Goal: Use online tool/utility: Utilize a website feature to perform a specific function

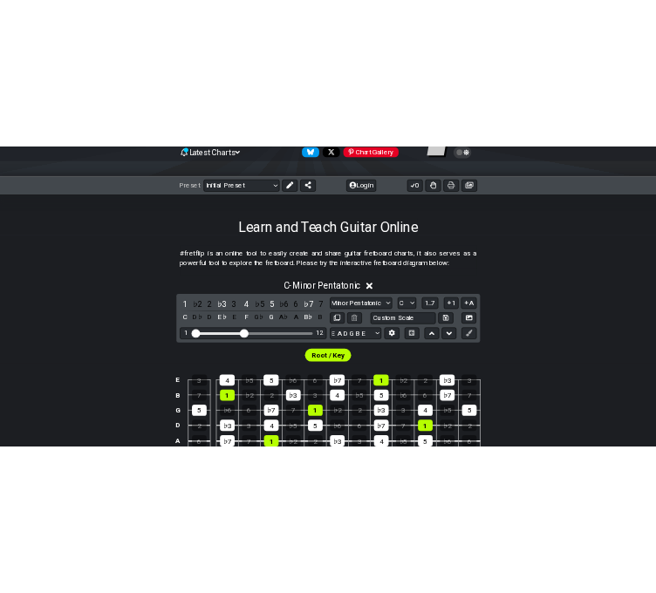
scroll to position [362, 0]
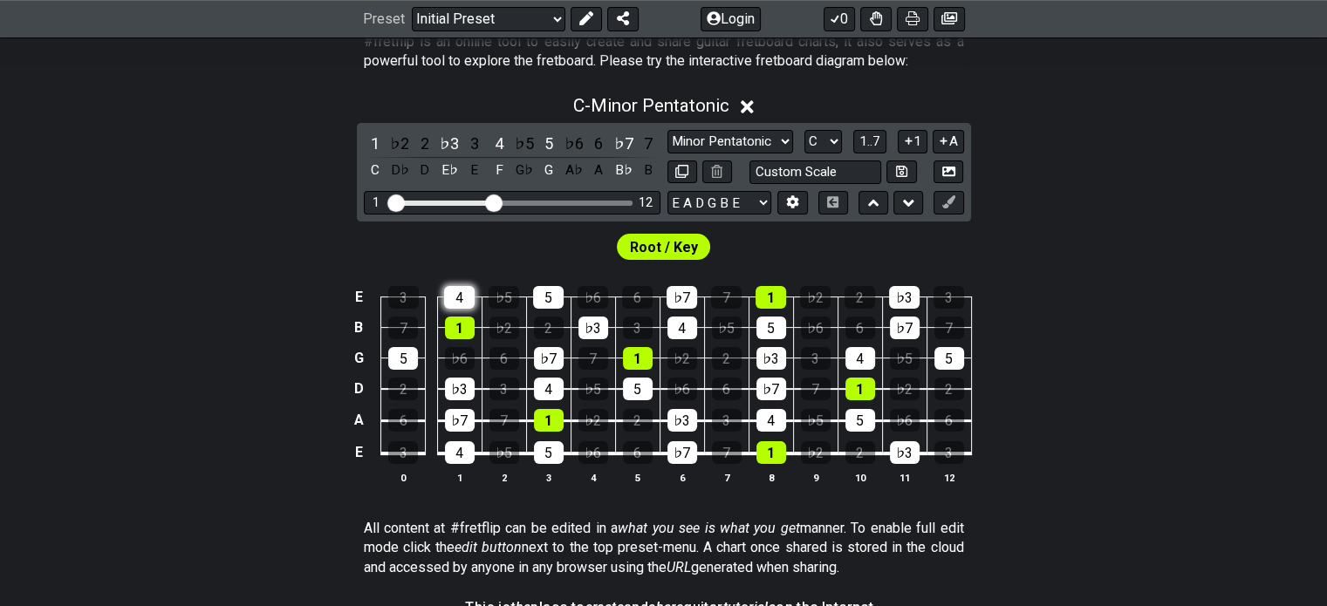
click at [457, 301] on div "4" at bounding box center [459, 297] width 31 height 23
click at [455, 320] on div "1" at bounding box center [460, 328] width 30 height 23
click at [612, 171] on icon at bounding box center [716, 171] width 11 height 13
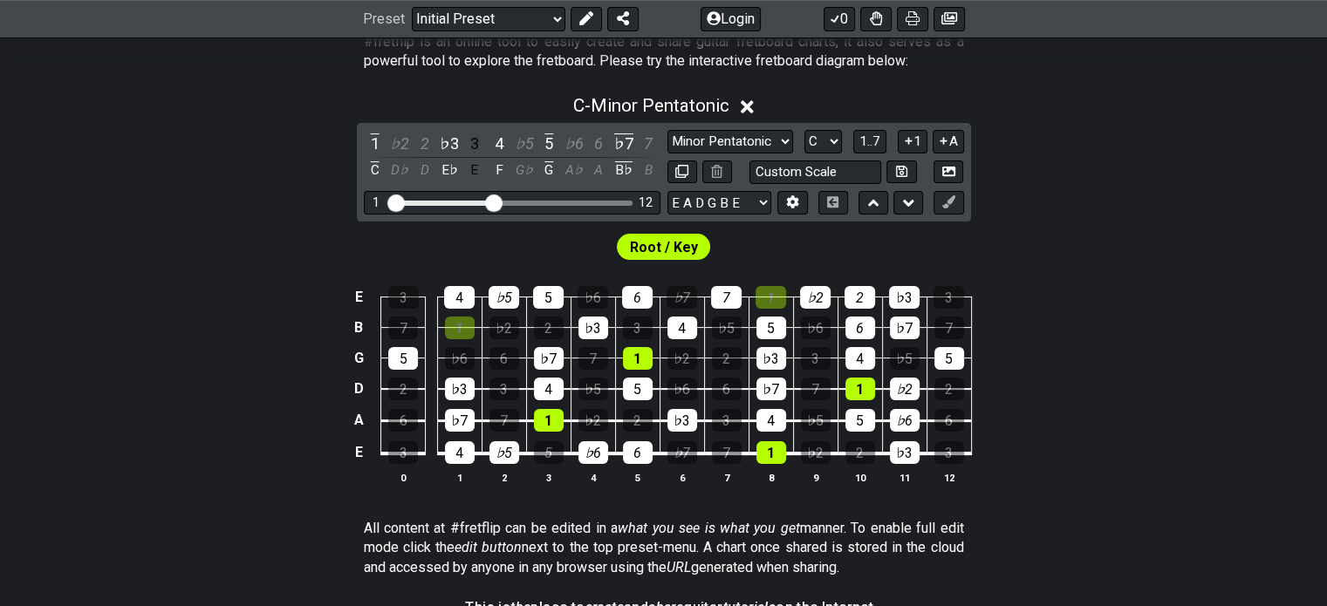
drag, startPoint x: 463, startPoint y: 297, endPoint x: 464, endPoint y: 261, distance: 35.8
click at [464, 261] on section "Root / Key E 3 4 ♭5 5 ♭6 6 ♭7 7 1 ♭2 2 ♭3 3 B 7 1 ♭2 2 ♭3 3 4 ♭5 5 ♭6 6 ♭7 7 G …" at bounding box center [663, 365] width 1327 height 287
drag, startPoint x: 465, startPoint y: 254, endPoint x: 465, endPoint y: 493, distance: 239.1
click at [465, 493] on section "Root / Key E 3 4 ♭5 5 ♭6 6 ♭7 7 1 ♭2 2 ♭3 3 B 7 1 ♭2 2 ♭3 3 4 ♭5 5 ♭6 6 ♭7 7 G …" at bounding box center [663, 365] width 1327 height 287
click at [469, 455] on div "4" at bounding box center [460, 453] width 30 height 23
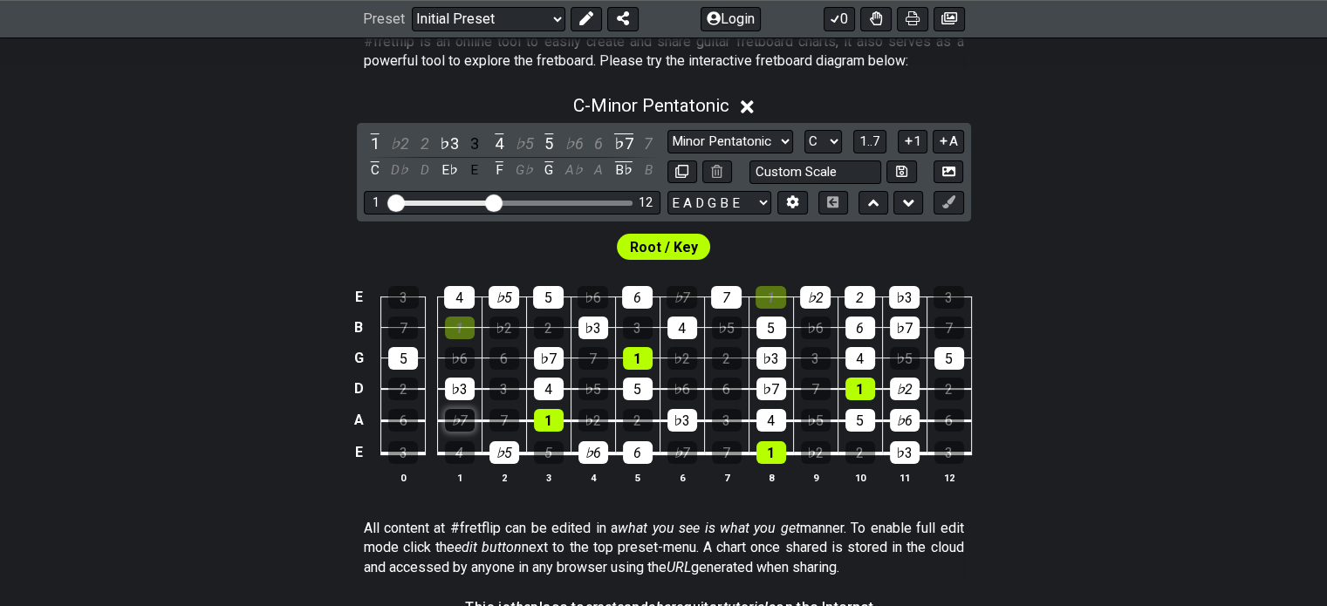
click at [464, 427] on div "♭7" at bounding box center [460, 420] width 30 height 23
click at [459, 391] on div "♭3" at bounding box center [460, 389] width 30 height 23
click at [402, 353] on div "5" at bounding box center [403, 358] width 30 height 23
click at [464, 320] on div "1" at bounding box center [460, 328] width 30 height 23
click at [464, 299] on div "4" at bounding box center [459, 297] width 31 height 23
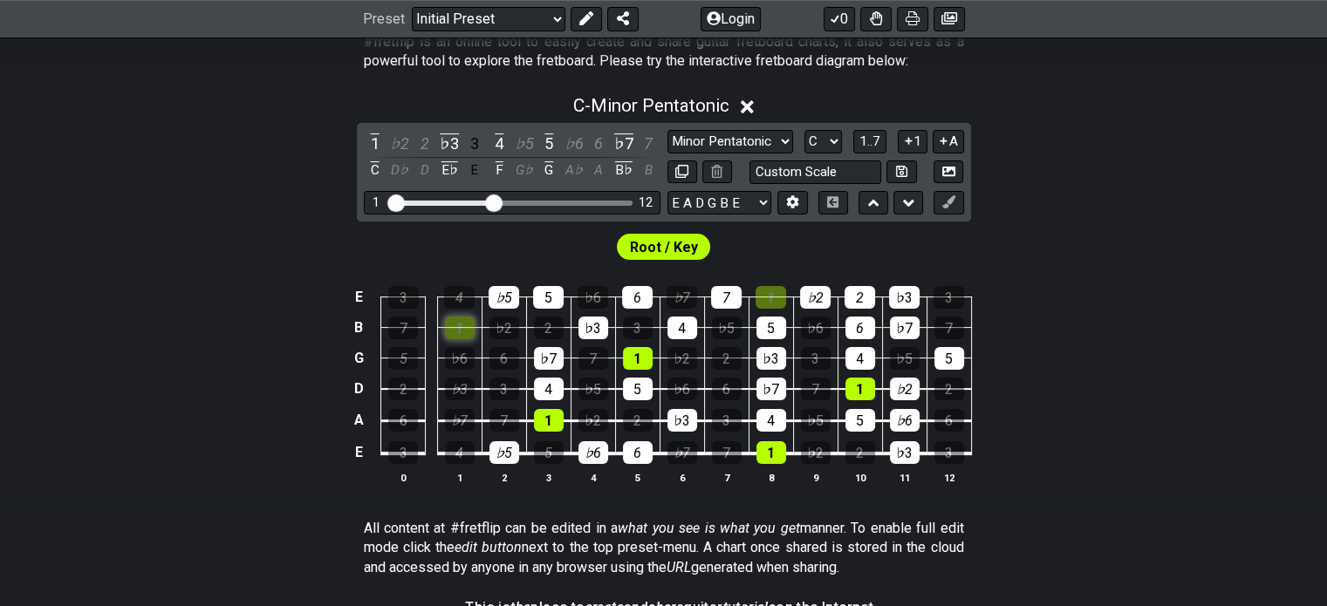
click at [455, 332] on div "1" at bounding box center [460, 328] width 30 height 23
click at [513, 300] on div "♭5" at bounding box center [504, 297] width 31 height 23
click at [555, 298] on div "5" at bounding box center [548, 297] width 31 height 23
click at [612, 250] on span "Root / Key" at bounding box center [664, 247] width 68 height 25
click at [612, 446] on div "6" at bounding box center [638, 453] width 30 height 23
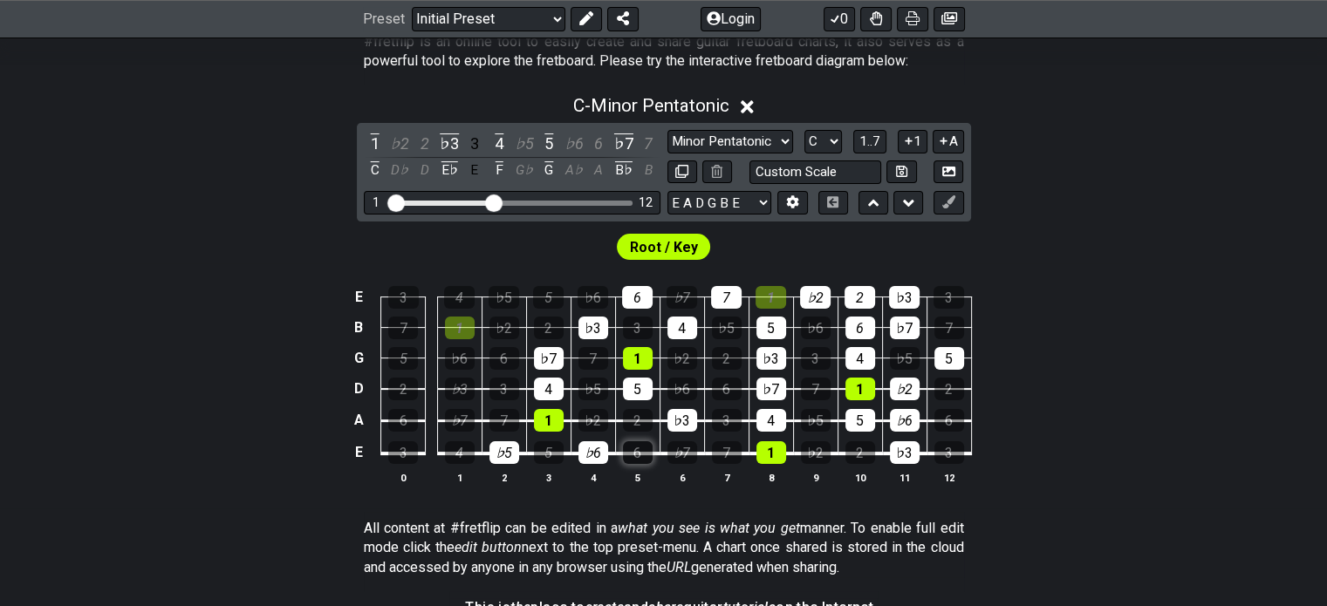
click at [612, 454] on div "6" at bounding box center [638, 453] width 30 height 23
click at [612, 448] on div "7" at bounding box center [727, 453] width 30 height 23
click at [612, 447] on div "1" at bounding box center [772, 453] width 30 height 23
click at [612, 414] on div "3" at bounding box center [727, 420] width 30 height 23
click at [612, 418] on div "2" at bounding box center [638, 420] width 30 height 23
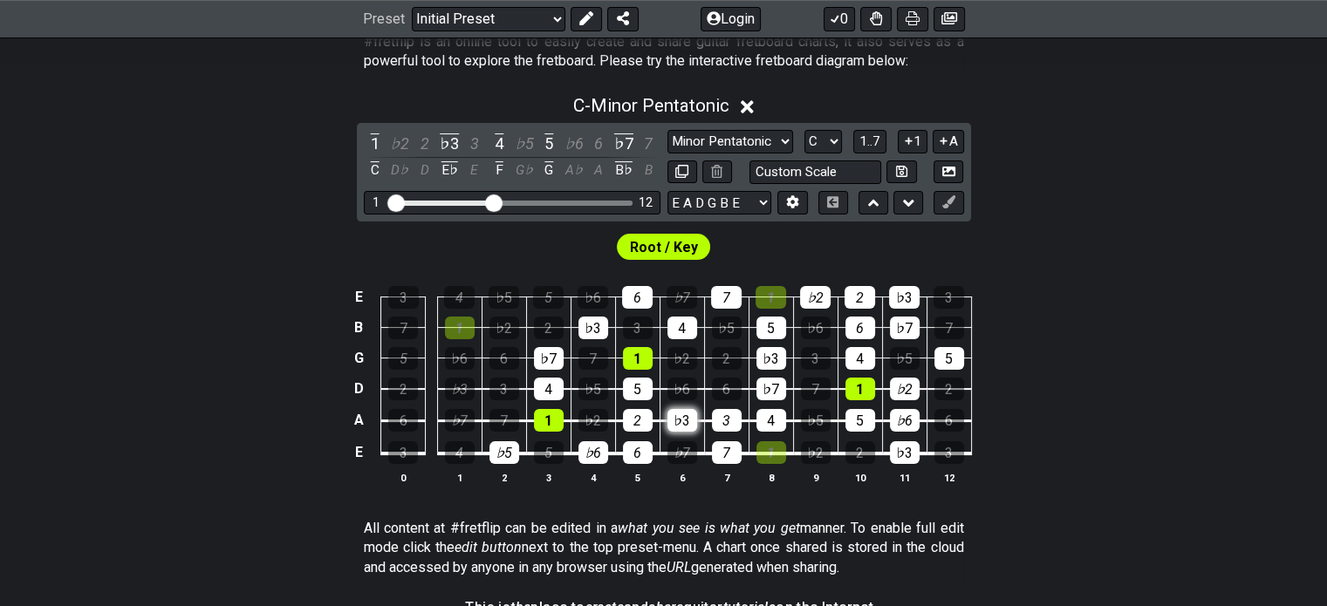
click at [612, 418] on div "♭3" at bounding box center [683, 420] width 30 height 23
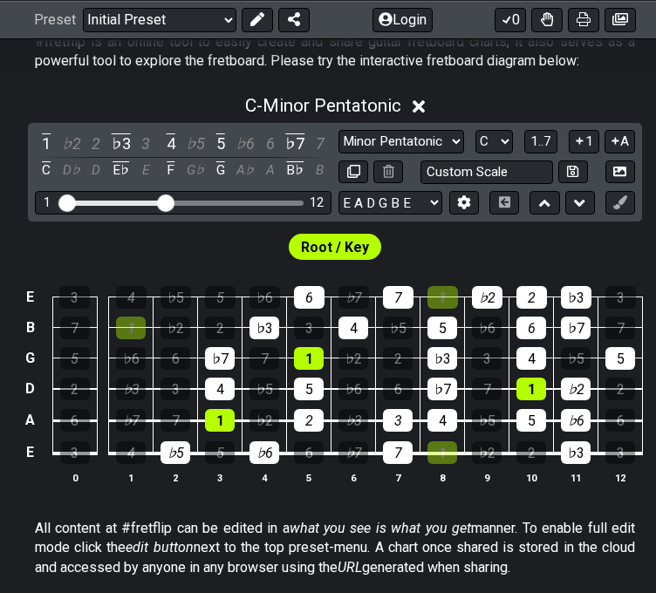
click at [312, 449] on div "6" at bounding box center [309, 453] width 30 height 23
click at [315, 452] on div "6" at bounding box center [309, 453] width 30 height 23
click at [351, 417] on div "♭3" at bounding box center [354, 420] width 30 height 23
click at [317, 421] on div "2" at bounding box center [309, 420] width 30 height 23
click at [432, 423] on div "4" at bounding box center [443, 420] width 30 height 23
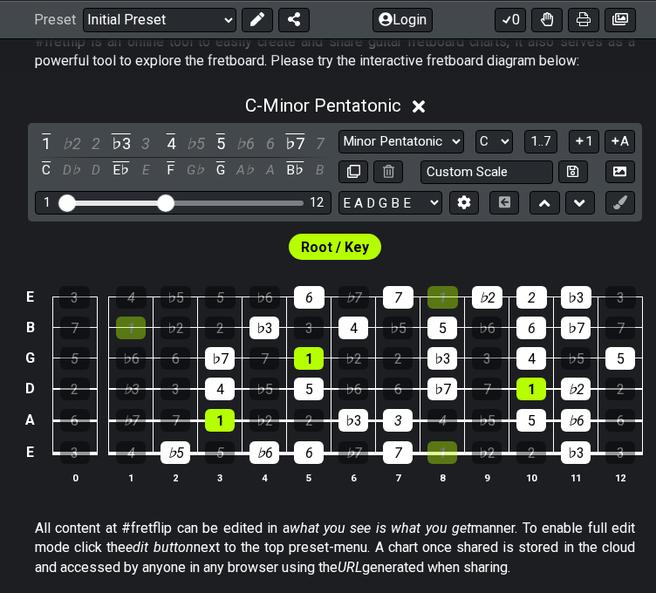
click at [436, 446] on div "1" at bounding box center [443, 453] width 30 height 23
click at [478, 419] on div "♭5" at bounding box center [487, 420] width 30 height 23
click at [362, 387] on div "♭6" at bounding box center [354, 389] width 30 height 23
click at [401, 387] on div "6" at bounding box center [398, 389] width 30 height 23
click at [483, 388] on div "7" at bounding box center [487, 389] width 30 height 23
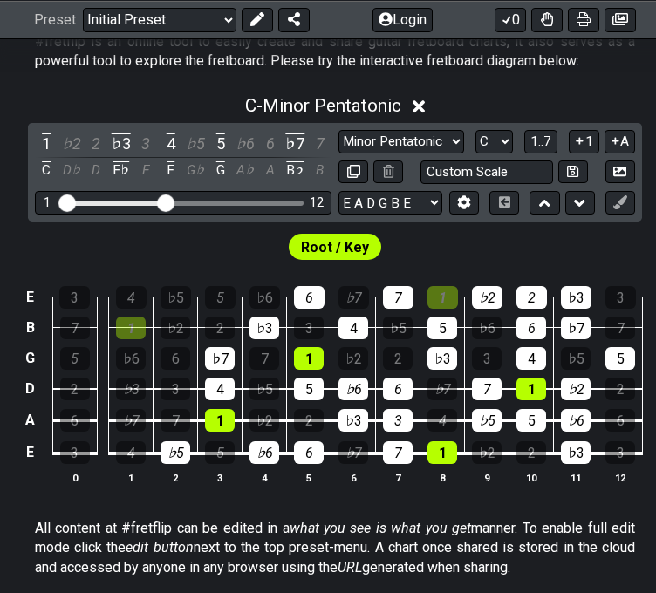
click at [446, 388] on div "♭7" at bounding box center [443, 389] width 30 height 23
click at [446, 353] on div "♭3" at bounding box center [443, 358] width 30 height 23
click at [446, 326] on div "5" at bounding box center [443, 328] width 30 height 23
click at [446, 301] on div "1" at bounding box center [443, 297] width 31 height 23
click at [486, 296] on div "♭2" at bounding box center [487, 297] width 31 height 23
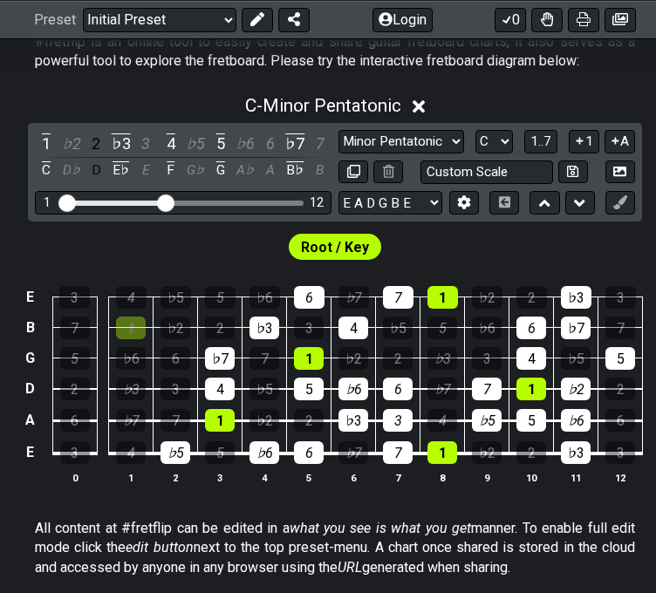
drag, startPoint x: 529, startPoint y: 298, endPoint x: 551, endPoint y: 298, distance: 21.8
click at [535, 298] on div "2" at bounding box center [532, 297] width 31 height 23
click at [572, 298] on div "♭3" at bounding box center [576, 297] width 31 height 23
click at [463, 136] on select "Minor Pentatonic Click to edit Minor Pentatonic Major Pentatonic Minor Blues Ma…" at bounding box center [402, 142] width 126 height 24
select select "Click to edit"
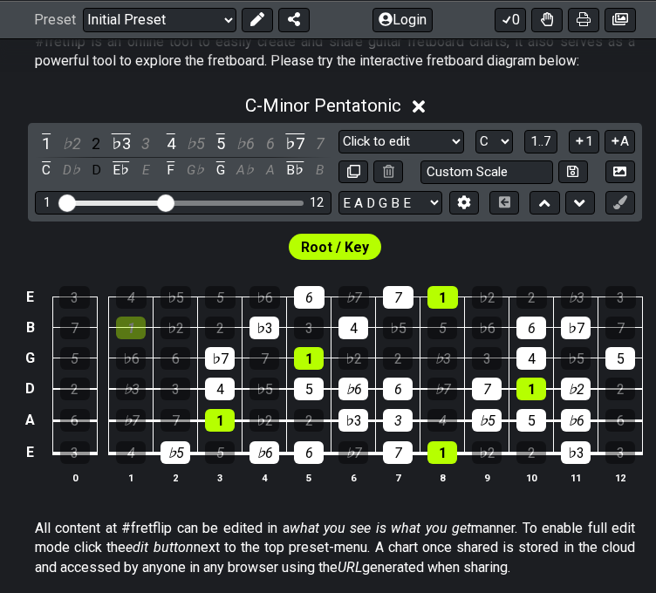
click at [339, 130] on select "Minor Pentatonic Click to edit Minor Pentatonic Major Pentatonic Minor Blues Ma…" at bounding box center [402, 142] width 126 height 24
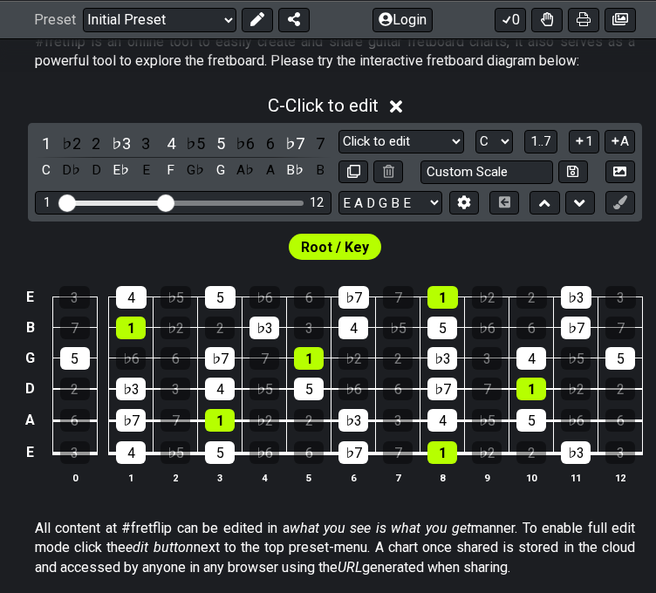
click at [312, 455] on div "6" at bounding box center [309, 453] width 30 height 23
click at [402, 452] on div "7" at bounding box center [398, 453] width 30 height 23
click at [353, 454] on div "♭7" at bounding box center [354, 453] width 30 height 23
click at [394, 416] on div "3" at bounding box center [398, 420] width 30 height 23
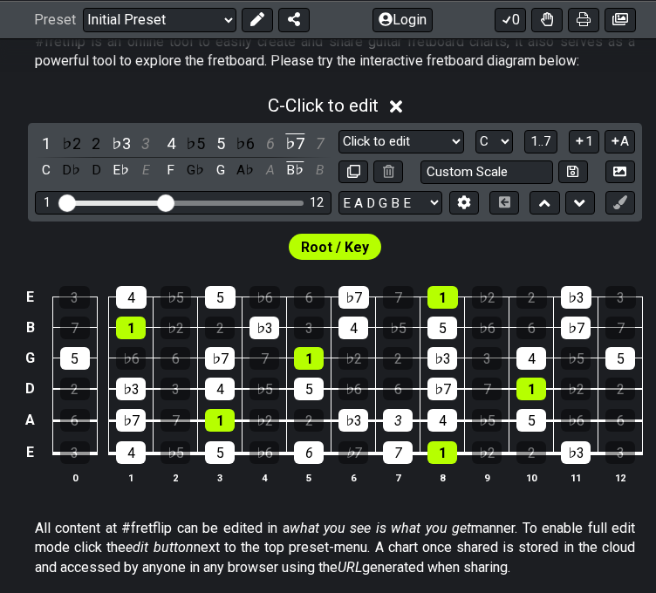
click at [353, 421] on div "♭3" at bounding box center [354, 420] width 30 height 23
click at [352, 421] on div "♭3" at bounding box center [354, 420] width 30 height 23
click at [472, 417] on div "♭5" at bounding box center [487, 420] width 30 height 23
click at [447, 418] on div "4" at bounding box center [443, 420] width 30 height 23
click at [361, 380] on div "♭6" at bounding box center [354, 389] width 30 height 23
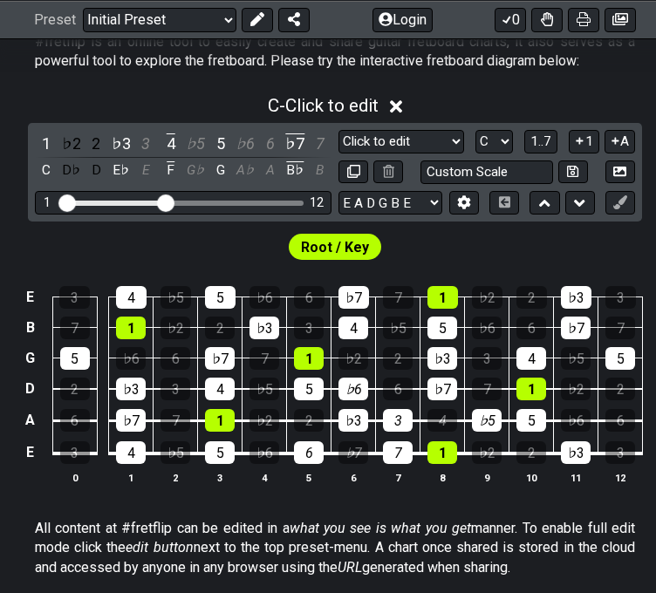
click at [403, 381] on div "6" at bounding box center [398, 389] width 30 height 23
click at [487, 383] on div "7" at bounding box center [487, 389] width 30 height 23
click at [447, 389] on div "♭7" at bounding box center [443, 389] width 30 height 23
click at [309, 383] on div "5" at bounding box center [309, 389] width 30 height 23
click at [306, 362] on div "1" at bounding box center [309, 358] width 30 height 23
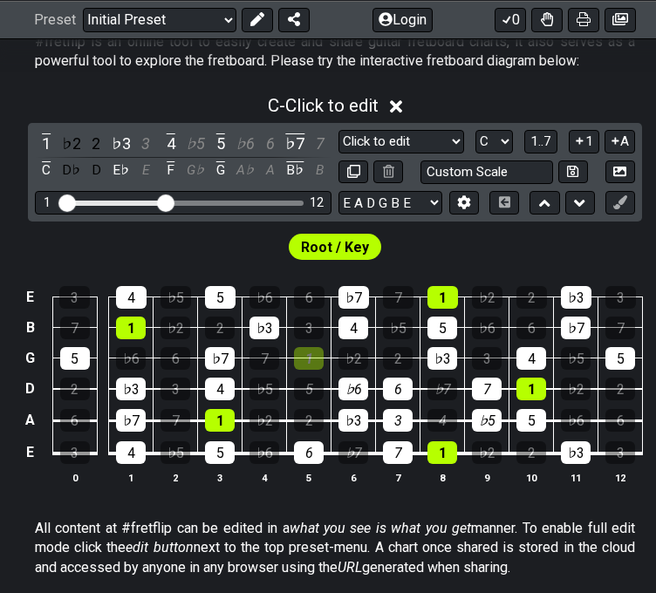
click at [342, 323] on div "4" at bounding box center [354, 328] width 30 height 23
click at [355, 290] on div "♭7" at bounding box center [354, 297] width 31 height 23
click at [450, 287] on div "1" at bounding box center [443, 297] width 31 height 23
click at [447, 321] on div "5" at bounding box center [443, 328] width 30 height 23
click at [444, 360] on div "♭3" at bounding box center [443, 358] width 30 height 23
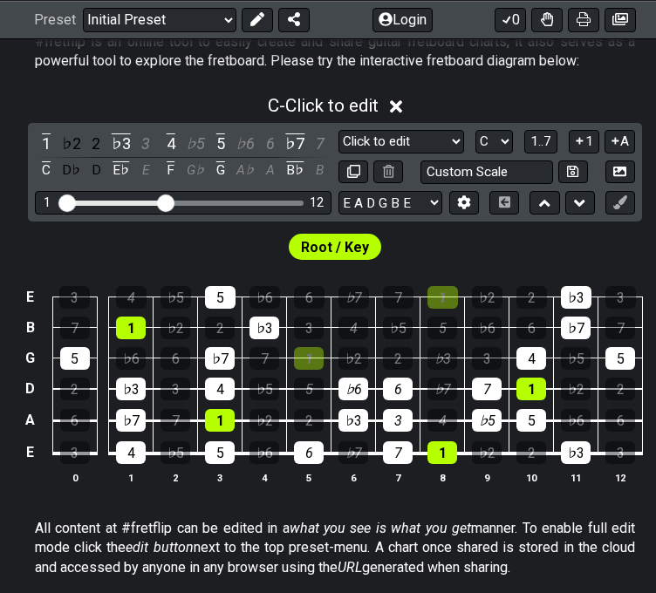
click at [126, 293] on div "4" at bounding box center [131, 297] width 31 height 23
click at [133, 321] on div "1" at bounding box center [131, 328] width 30 height 23
click at [140, 397] on div "♭3" at bounding box center [131, 389] width 30 height 23
click at [135, 422] on div "♭7" at bounding box center [131, 420] width 30 height 23
click at [140, 449] on div "4" at bounding box center [131, 453] width 30 height 23
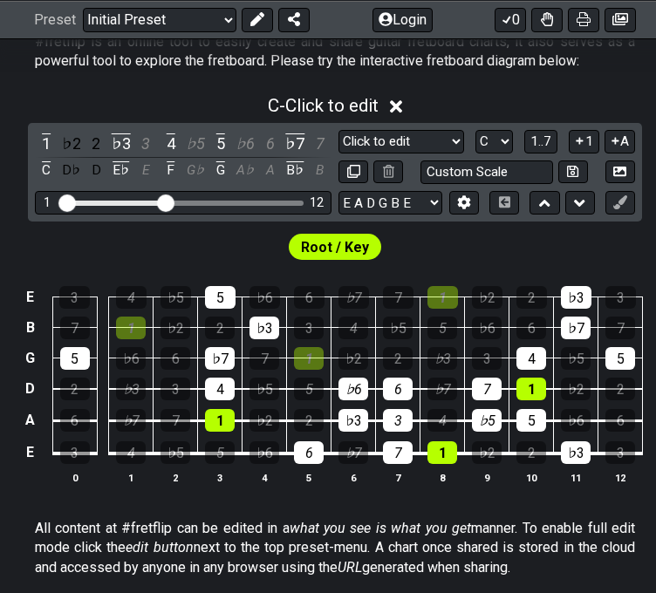
click at [227, 449] on div "5" at bounding box center [220, 453] width 30 height 23
click at [227, 414] on div "1" at bounding box center [220, 420] width 30 height 23
click at [227, 387] on div "4" at bounding box center [220, 389] width 30 height 23
drag, startPoint x: 224, startPoint y: 358, endPoint x: 222, endPoint y: 308, distance: 49.8
click at [224, 357] on div "♭7" at bounding box center [220, 358] width 30 height 23
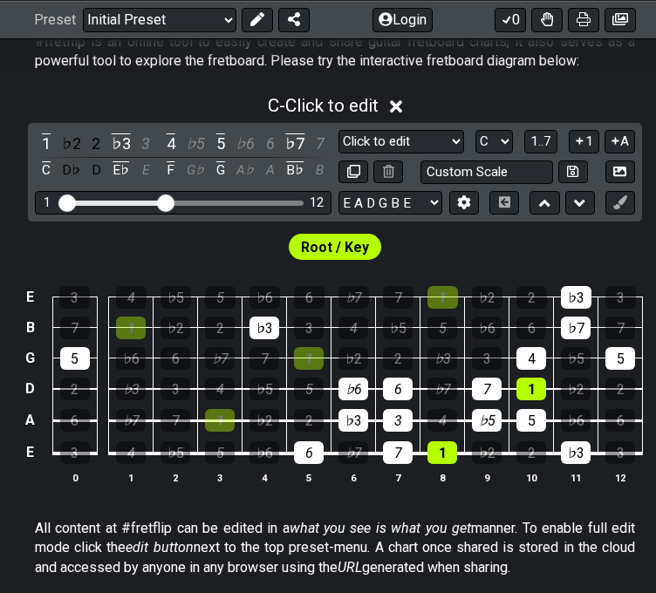
click at [222, 295] on div "5" at bounding box center [220, 297] width 31 height 23
click at [278, 320] on div "♭3" at bounding box center [265, 328] width 30 height 23
click at [307, 353] on div "1" at bounding box center [309, 358] width 30 height 23
click at [574, 446] on div "♭3" at bounding box center [576, 453] width 30 height 23
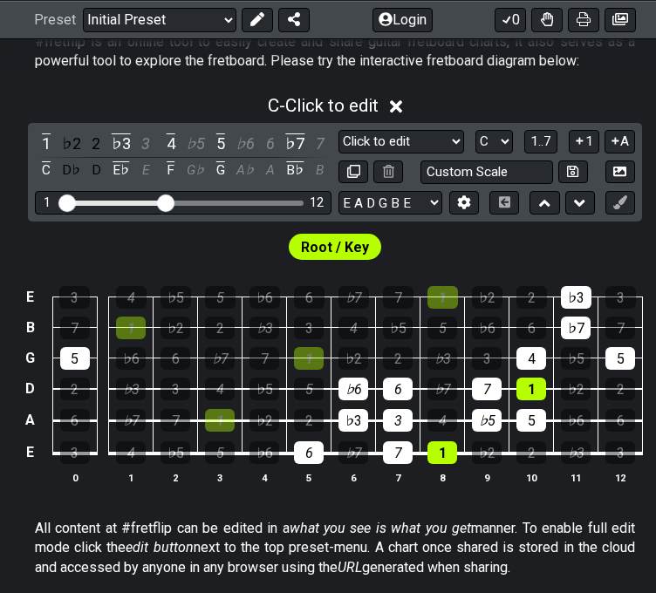
click at [541, 421] on div "5" at bounding box center [532, 420] width 30 height 23
click at [538, 388] on div "1" at bounding box center [532, 389] width 30 height 23
click at [533, 353] on div "4" at bounding box center [532, 358] width 30 height 23
drag, startPoint x: 571, startPoint y: 331, endPoint x: 579, endPoint y: 305, distance: 27.3
click at [572, 330] on div "♭7" at bounding box center [576, 328] width 30 height 23
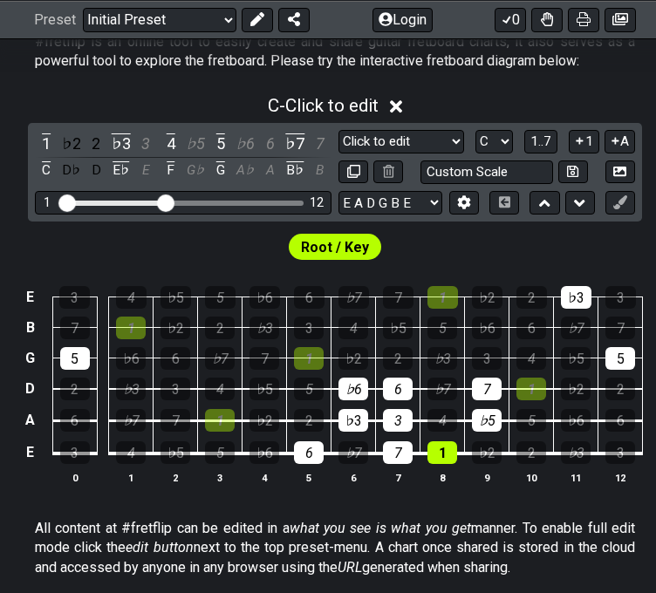
click at [580, 286] on div "♭3" at bounding box center [576, 297] width 31 height 23
click at [612, 358] on div "5" at bounding box center [621, 358] width 30 height 23
click at [322, 454] on div "6" at bounding box center [309, 453] width 30 height 23
click at [313, 455] on div "6" at bounding box center [309, 453] width 30 height 23
click at [310, 456] on div "6" at bounding box center [309, 453] width 30 height 23
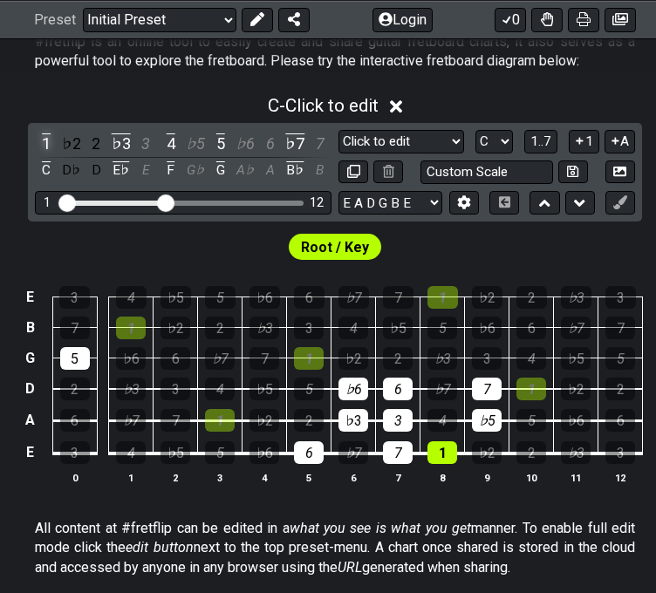
click at [52, 147] on div "1" at bounding box center [46, 144] width 23 height 24
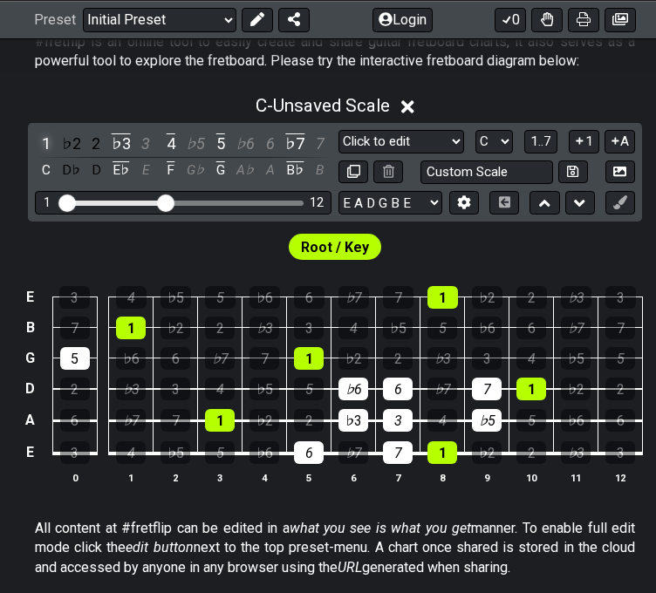
click at [52, 147] on div "1" at bounding box center [46, 144] width 23 height 24
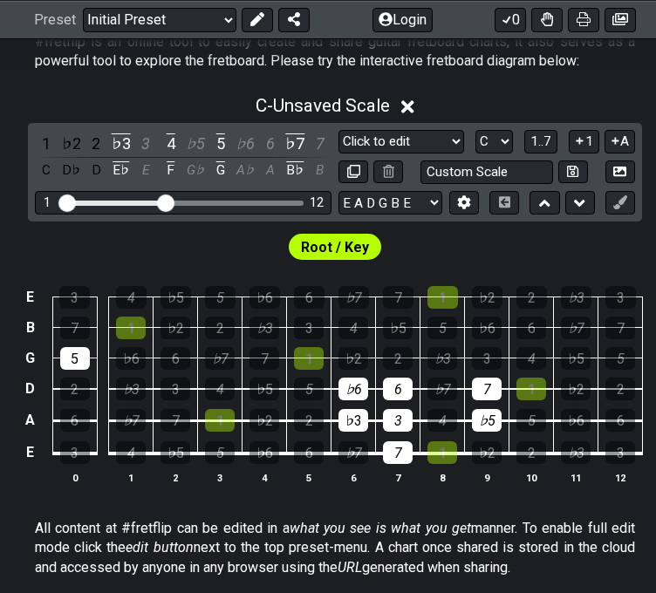
click at [319, 446] on div "6" at bounding box center [309, 453] width 30 height 23
click at [307, 449] on div "6" at bounding box center [309, 453] width 30 height 23
click at [447, 453] on div "1" at bounding box center [443, 453] width 30 height 23
click at [312, 453] on div "6" at bounding box center [309, 453] width 30 height 23
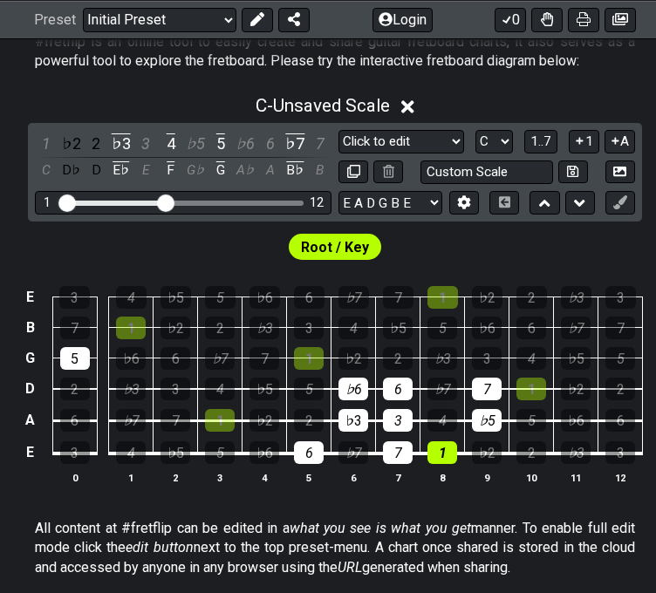
click at [429, 204] on select "E A D G B E E A D G B E E A D G B E B E A D F♯ B A D G C E A D A D G B E E♭ A♭ …" at bounding box center [391, 203] width 104 height 24
click at [339, 191] on select "E A D G B E E A D G B E E A D G B E B E A D F♯ B A D G C E A D A D G B E E♭ A♭ …" at bounding box center [391, 203] width 104 height 24
click at [512, 142] on select "A♭ A A♯ B♭ B C C♯ D♭ D D♯ E♭ E F F♯ G♭ G G♯" at bounding box center [495, 142] width 38 height 24
select select "A"
click at [476, 130] on select "A♭ A A♯ B♭ B C C♯ D♭ D D♯ E♭ E F F♯ G♭ G G♯" at bounding box center [495, 142] width 38 height 24
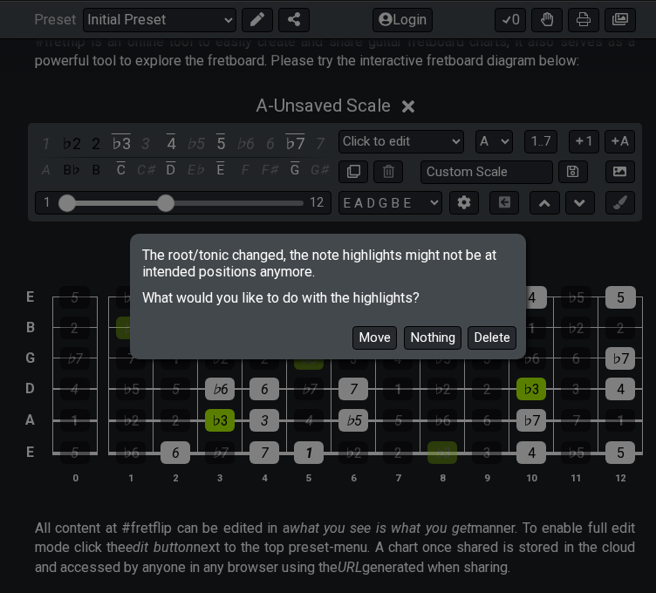
click at [475, 341] on button "Delete" at bounding box center [492, 338] width 49 height 24
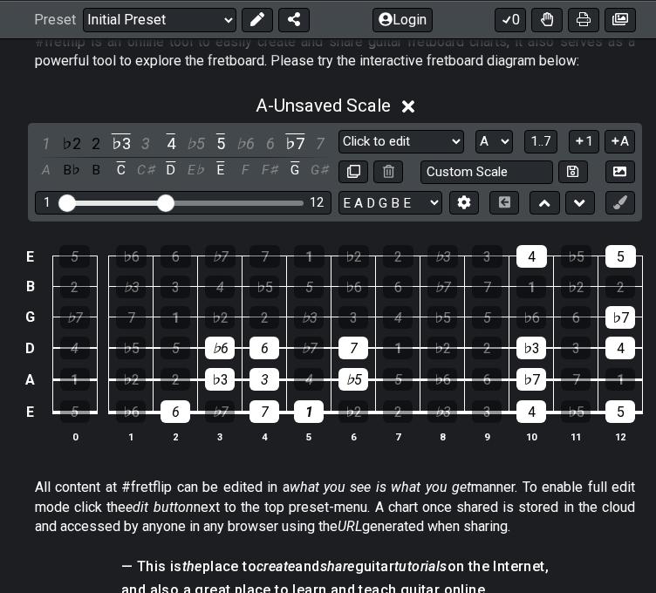
click at [306, 404] on div "1" at bounding box center [309, 412] width 30 height 23
click at [316, 404] on div "1" at bounding box center [309, 412] width 30 height 23
click at [397, 406] on div "2" at bounding box center [398, 412] width 30 height 23
click at [449, 407] on div "♭3" at bounding box center [443, 412] width 30 height 23
click at [389, 376] on div "5" at bounding box center [398, 379] width 30 height 23
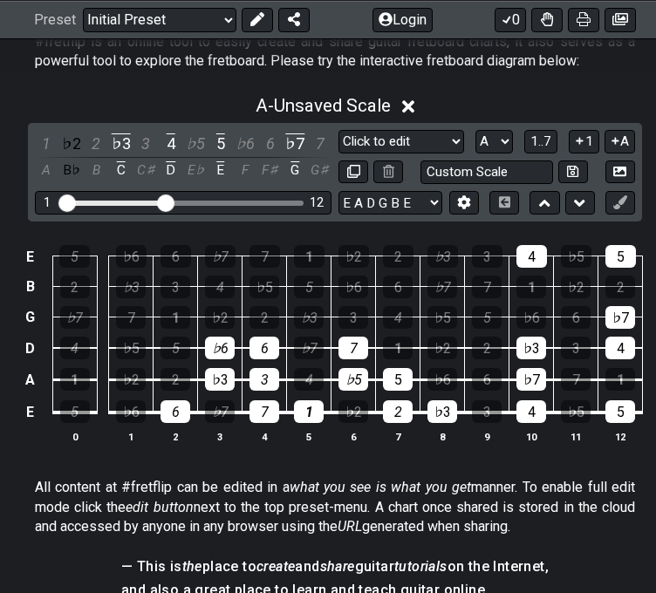
click at [474, 376] on div "6" at bounding box center [487, 379] width 30 height 23
click at [398, 345] on div "1" at bounding box center [398, 348] width 30 height 23
click at [480, 345] on div "2" at bounding box center [487, 348] width 30 height 23
click at [265, 348] on div "6" at bounding box center [265, 348] width 30 height 23
click at [260, 373] on div "3" at bounding box center [265, 379] width 30 height 23
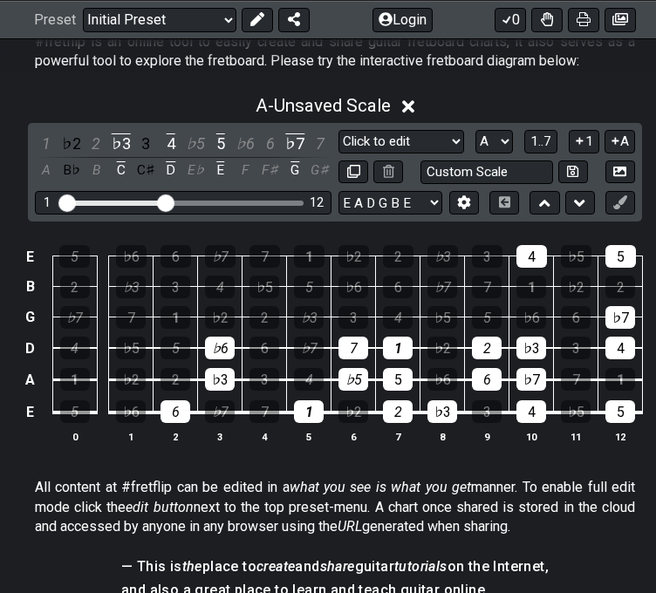
click at [258, 401] on div "7" at bounding box center [265, 412] width 30 height 23
click at [185, 413] on div "6" at bounding box center [176, 412] width 30 height 23
drag, startPoint x: 213, startPoint y: 383, endPoint x: 216, endPoint y: 367, distance: 15.9
click at [214, 381] on div "♭3" at bounding box center [220, 379] width 30 height 23
drag, startPoint x: 220, startPoint y: 348, endPoint x: 313, endPoint y: 326, distance: 95.9
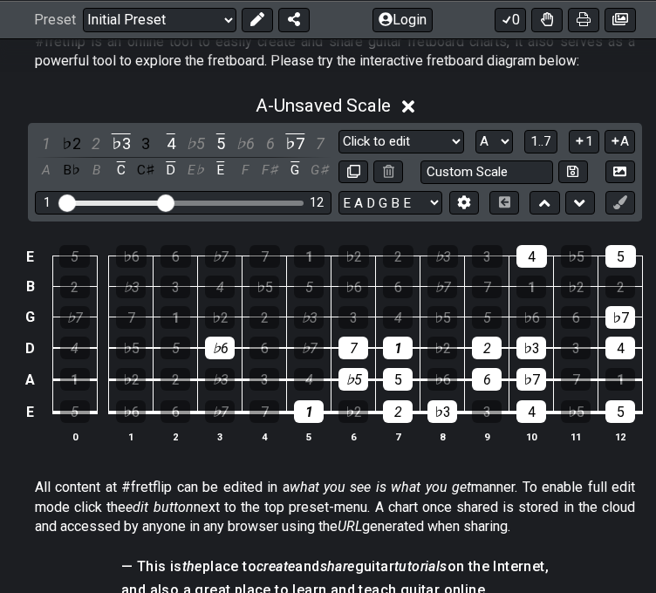
click at [223, 348] on div "♭6" at bounding box center [220, 348] width 30 height 23
click at [534, 257] on div "4" at bounding box center [532, 256] width 31 height 23
click at [537, 334] on td "♭3" at bounding box center [532, 333] width 45 height 31
click at [531, 373] on div "♭7" at bounding box center [532, 379] width 30 height 23
click at [530, 406] on div "4" at bounding box center [532, 412] width 30 height 23
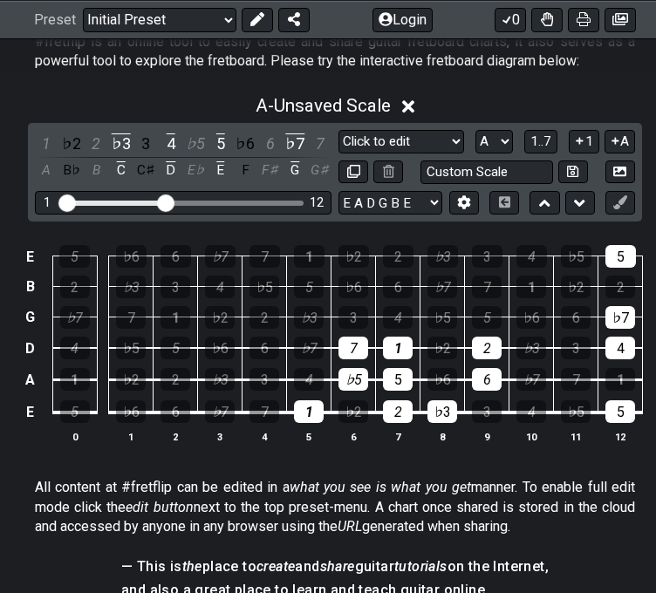
click at [534, 345] on div "♭3" at bounding box center [532, 348] width 30 height 23
click at [612, 414] on div "5" at bounding box center [621, 412] width 30 height 23
click at [612, 338] on div "4" at bounding box center [621, 348] width 30 height 23
click at [612, 313] on div "♭7" at bounding box center [621, 317] width 30 height 23
click at [612, 261] on div "5" at bounding box center [621, 256] width 31 height 23
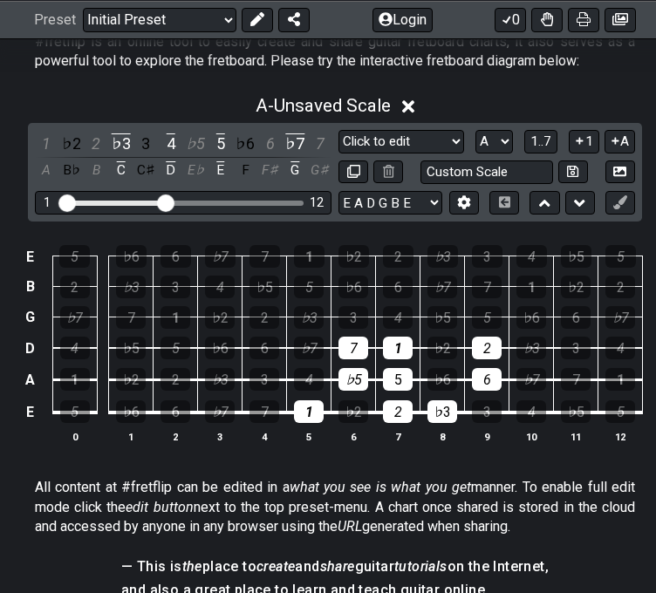
click at [257, 310] on div "2" at bounding box center [265, 317] width 30 height 23
click at [394, 310] on div "4" at bounding box center [398, 317] width 30 height 23
click at [258, 312] on div "2" at bounding box center [265, 317] width 30 height 23
click at [305, 311] on div "♭3" at bounding box center [309, 317] width 30 height 23
click at [443, 309] on div "♭5" at bounding box center [443, 317] width 30 height 23
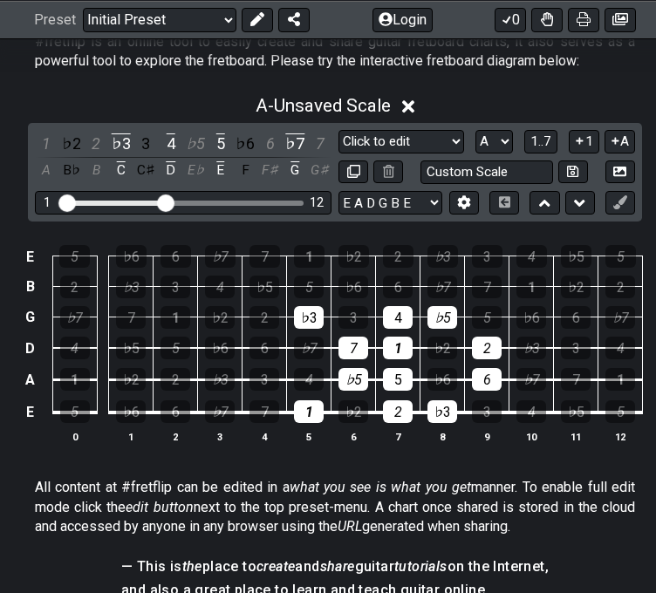
click at [492, 310] on div "5" at bounding box center [487, 317] width 30 height 23
click at [401, 310] on div "4" at bounding box center [398, 317] width 30 height 23
click at [304, 277] on div "5" at bounding box center [309, 287] width 30 height 23
click at [394, 278] on div "6" at bounding box center [398, 287] width 30 height 23
click at [489, 279] on div "7" at bounding box center [487, 287] width 30 height 23
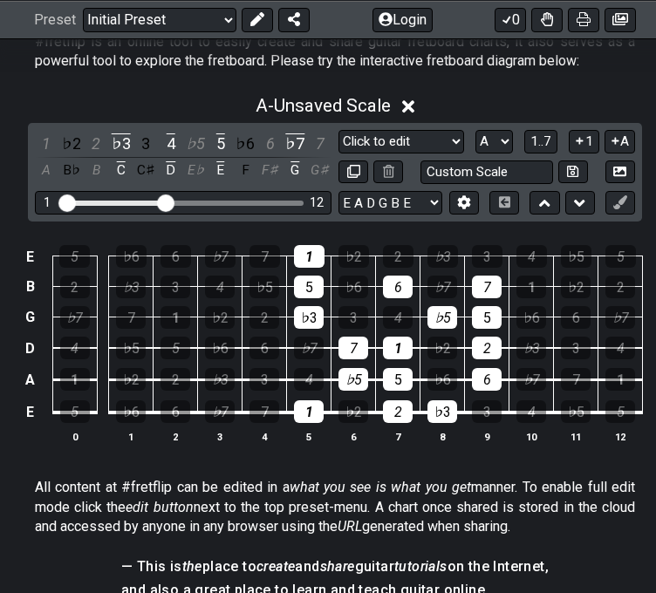
click at [307, 251] on div "1" at bounding box center [309, 256] width 31 height 23
click at [397, 253] on div "2" at bounding box center [398, 256] width 31 height 23
click at [442, 253] on div "♭3" at bounding box center [443, 256] width 31 height 23
